Goal: Find contact information: Find contact information

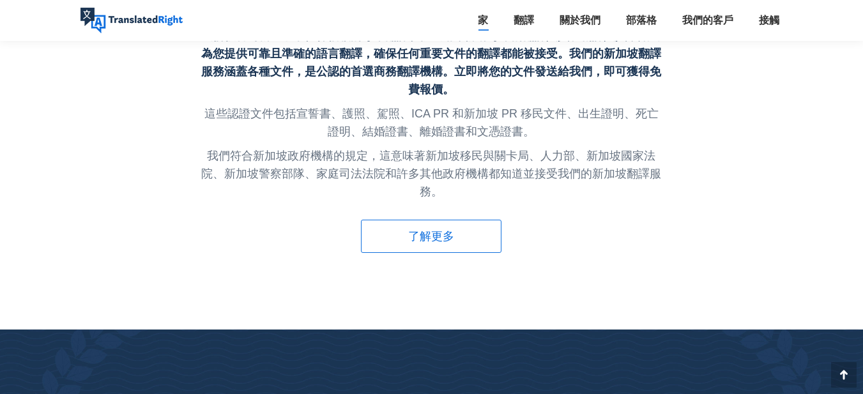
scroll to position [2299, 0]
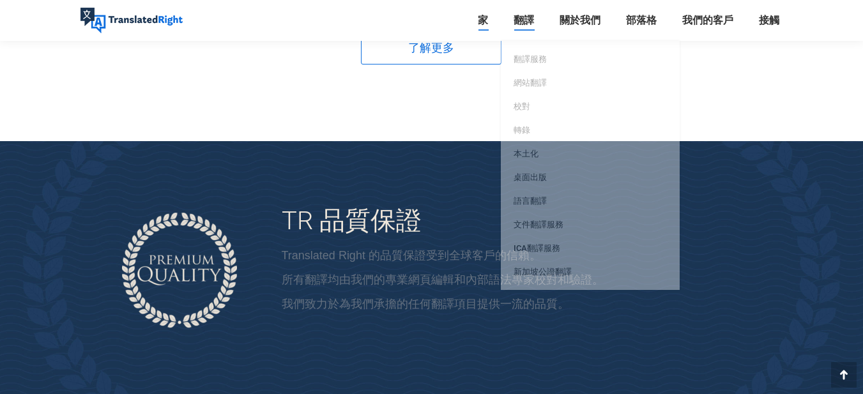
click at [530, 20] on font "翻譯" at bounding box center [523, 20] width 20 height 12
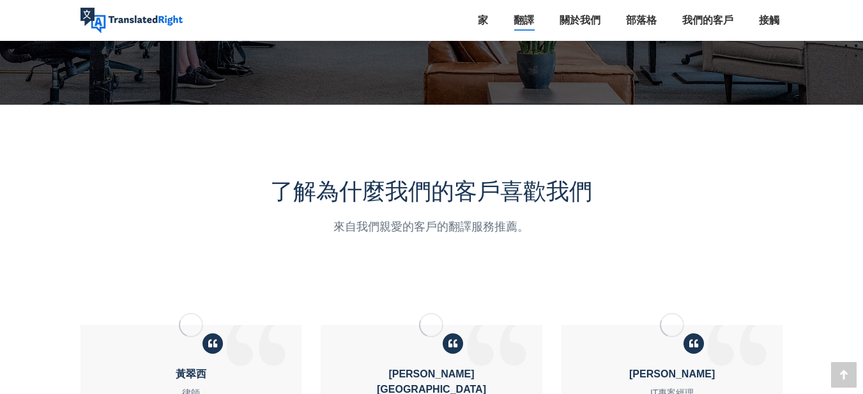
scroll to position [3270, 0]
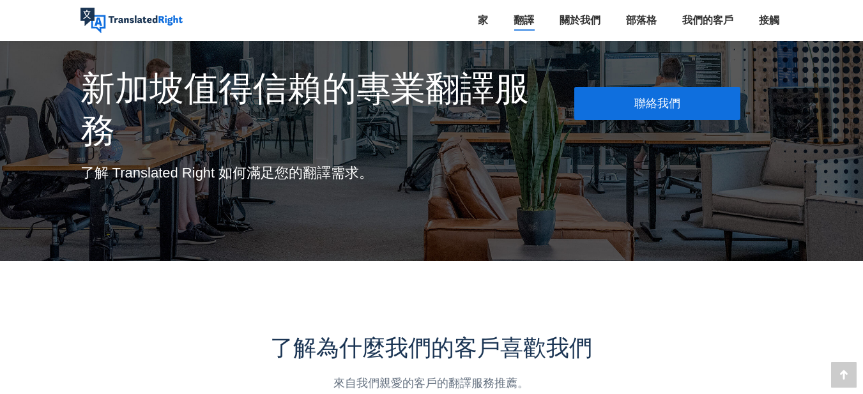
click at [663, 96] on font "聯絡我們" at bounding box center [657, 102] width 46 height 13
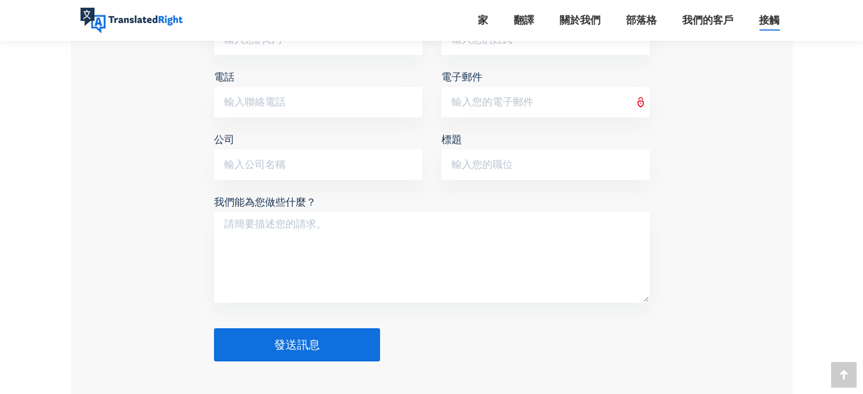
scroll to position [1213, 0]
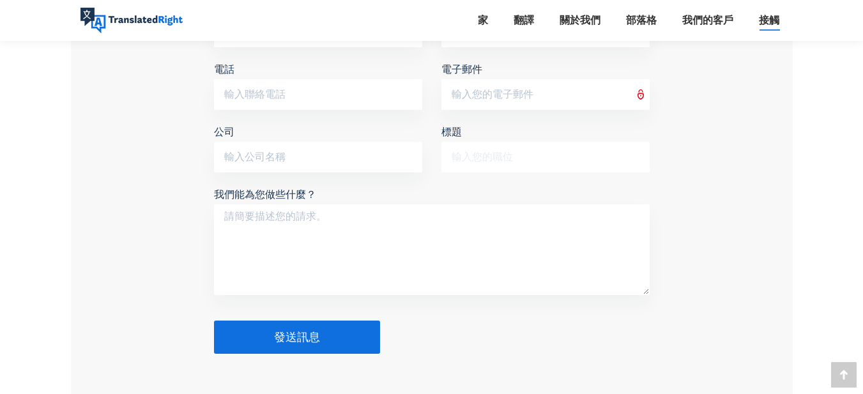
click at [533, 154] on input "標題" at bounding box center [545, 157] width 208 height 31
click at [309, 154] on input "公司" at bounding box center [318, 157] width 208 height 31
click at [328, 89] on input "電話" at bounding box center [318, 94] width 208 height 31
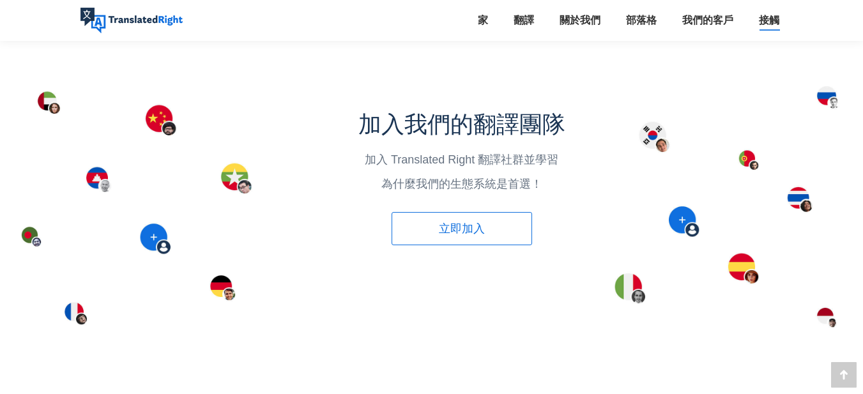
scroll to position [2044, 0]
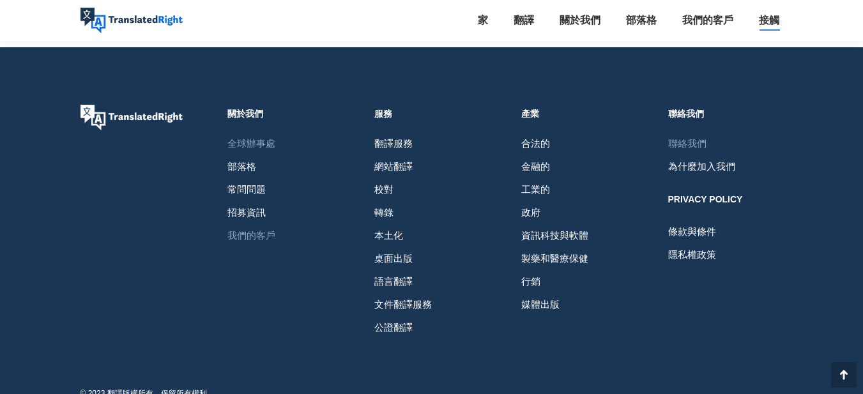
click at [282, 224] on link "我們的客戶" at bounding box center [284, 235] width 115 height 23
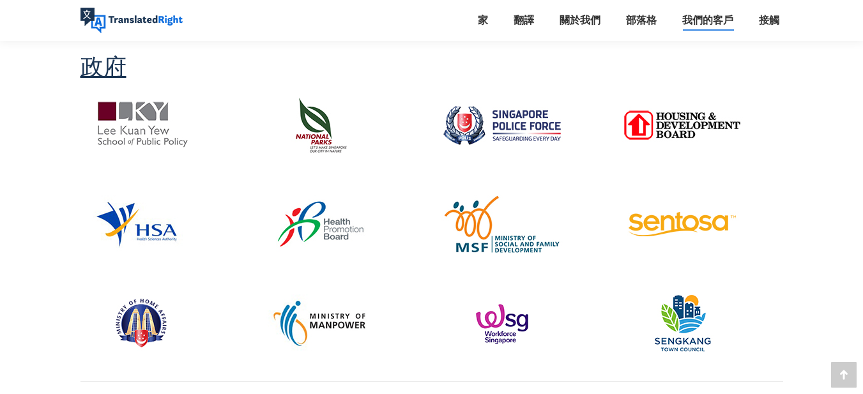
scroll to position [958, 0]
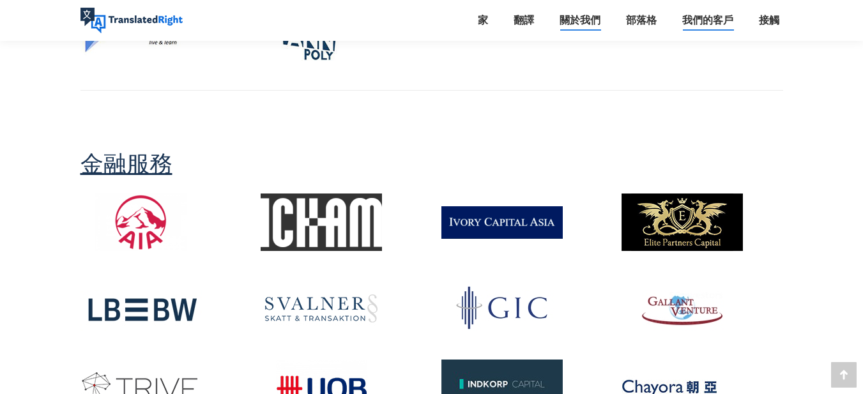
click at [579, 19] on font "關於我們" at bounding box center [579, 20] width 41 height 12
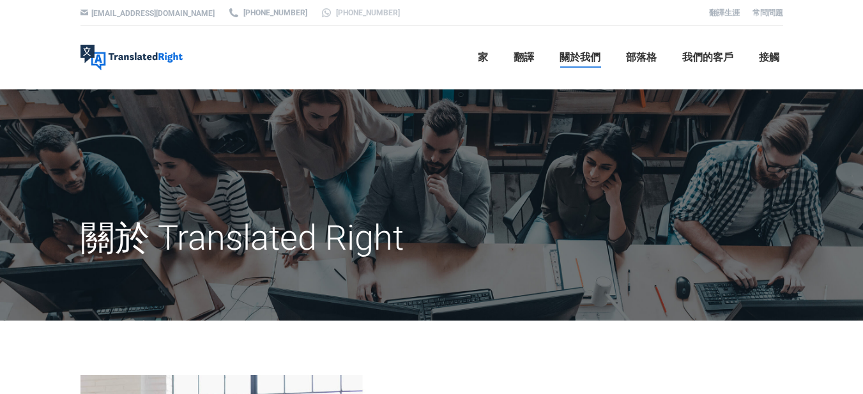
click at [336, 13] on font "[PHONE_NUMBER]" at bounding box center [368, 12] width 64 height 9
